Goal: Find specific page/section: Find specific page/section

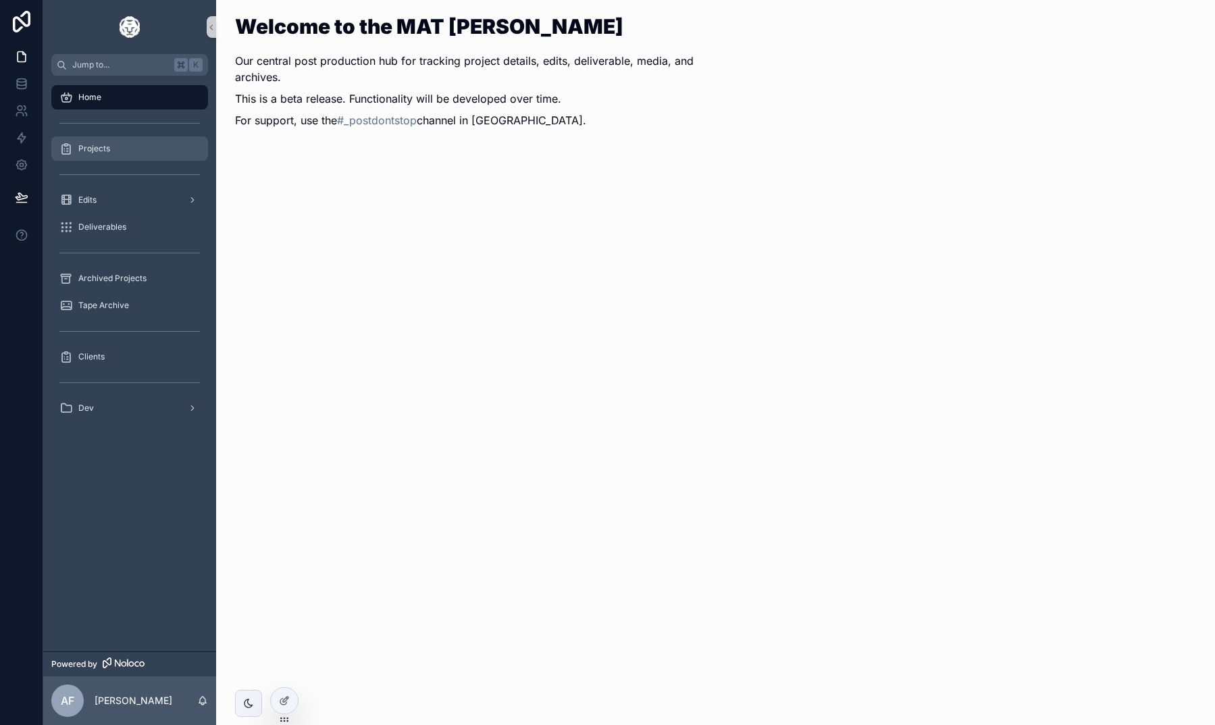
click at [125, 146] on div "Projects" at bounding box center [129, 149] width 141 height 22
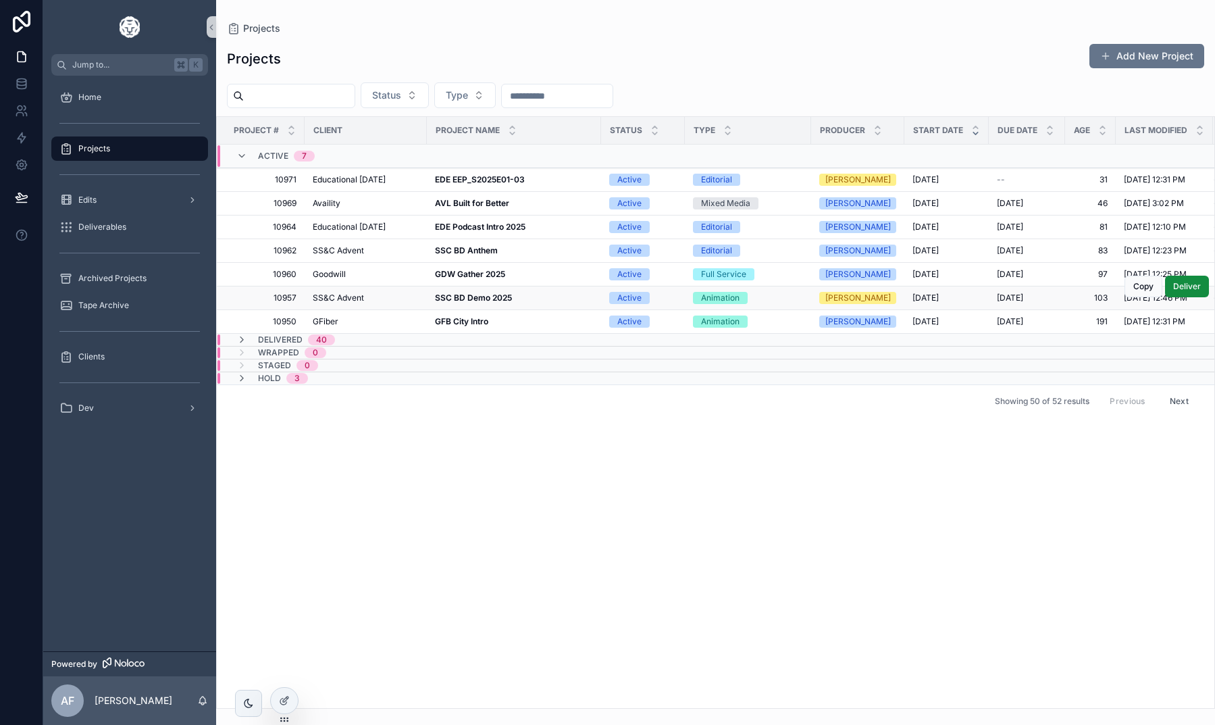
click at [478, 299] on strong "SSC BD Demo 2025" at bounding box center [473, 297] width 77 height 10
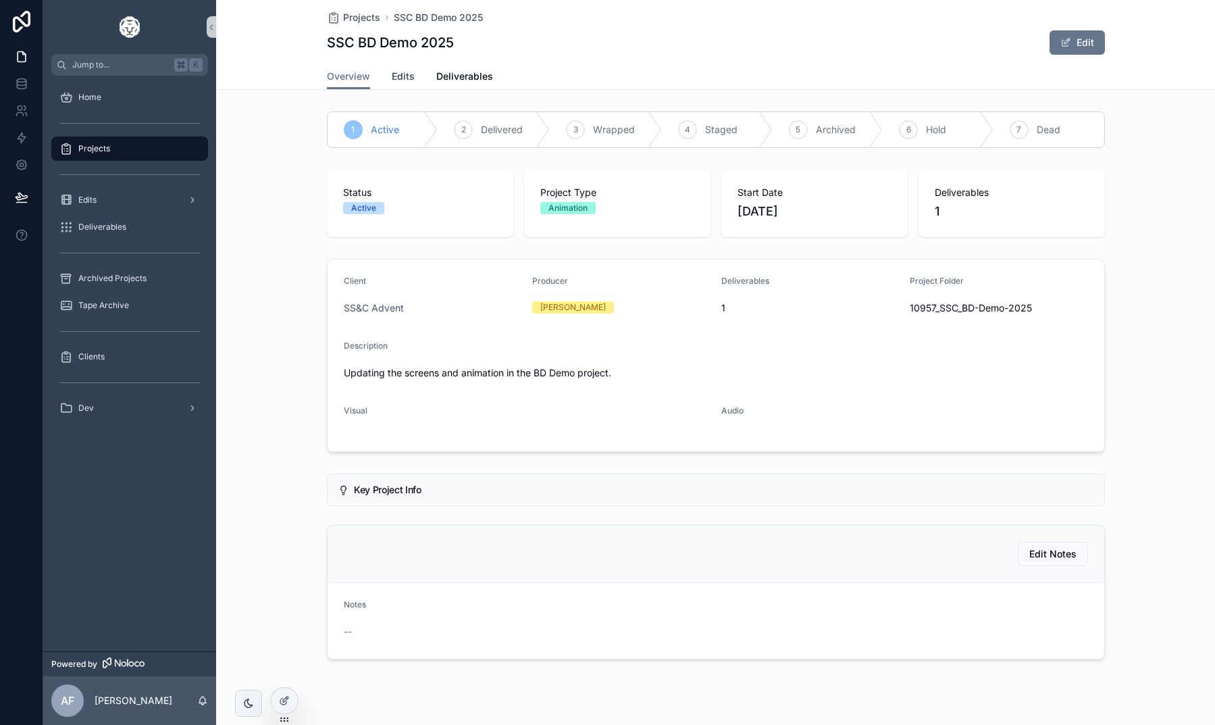
click at [397, 71] on span "Edits" at bounding box center [403, 77] width 23 height 14
